Goal: Transaction & Acquisition: Purchase product/service

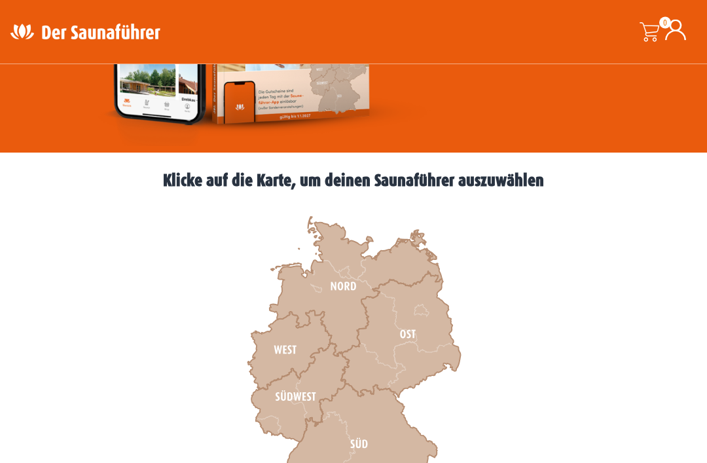
scroll to position [295, 0]
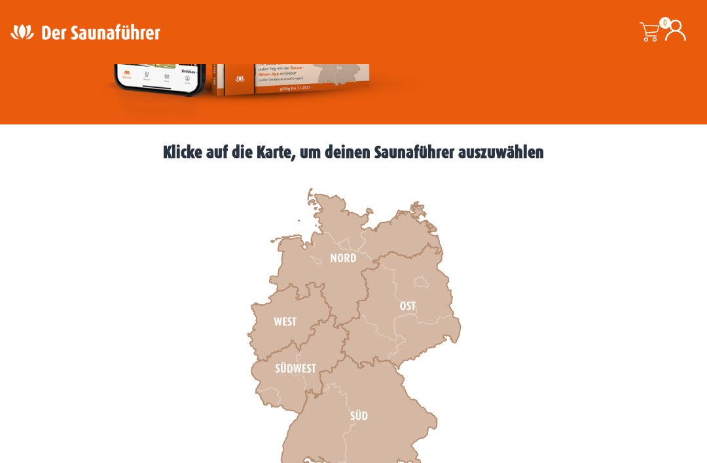
click at [273, 375] on icon at bounding box center [300, 364] width 98 height 99
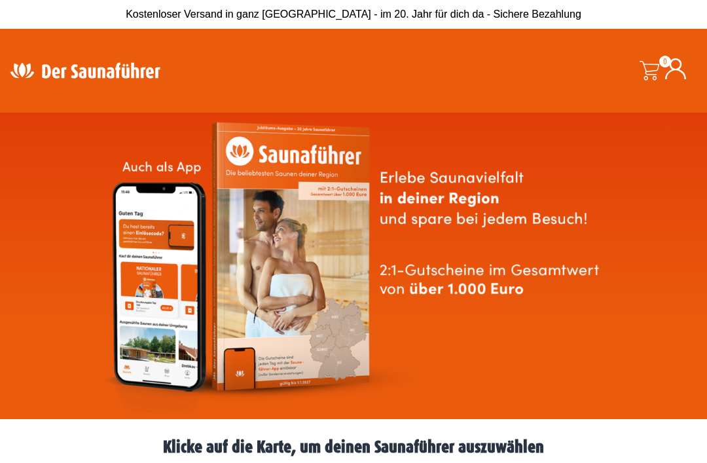
scroll to position [337, 0]
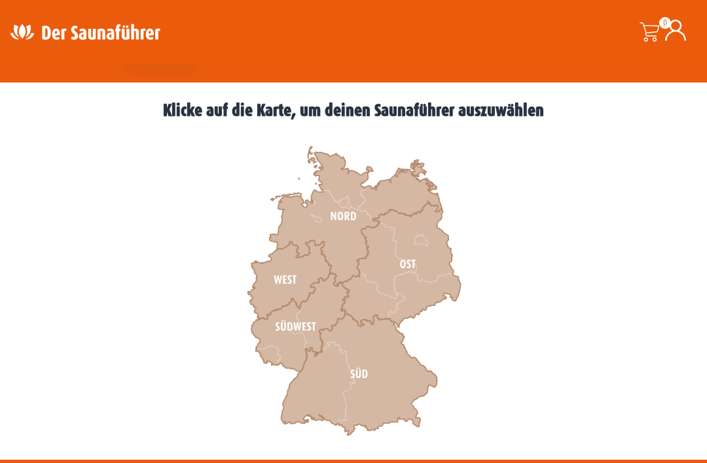
click at [324, 389] on icon at bounding box center [359, 375] width 156 height 122
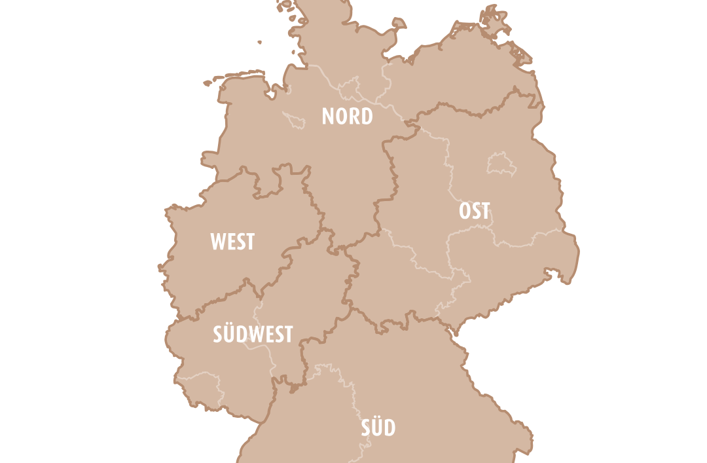
click at [251, 273] on icon at bounding box center [300, 322] width 98 height 99
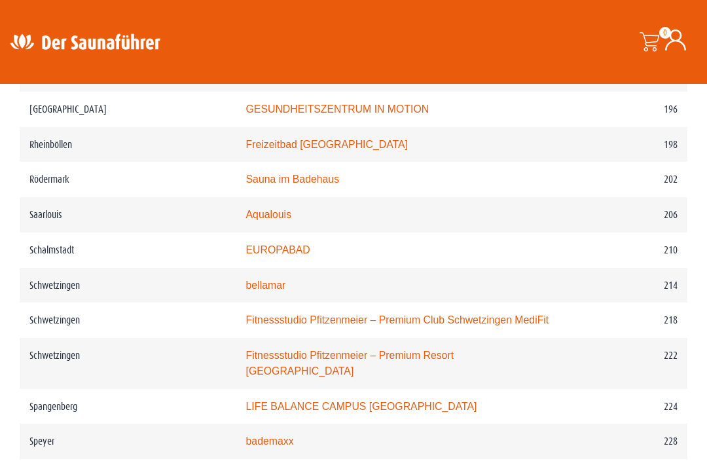
scroll to position [2405, 0]
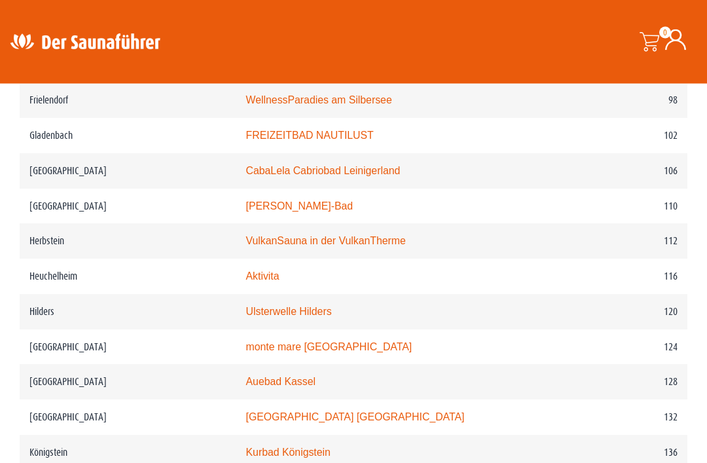
scroll to position [1441, 0]
